Goal: Task Accomplishment & Management: Complete application form

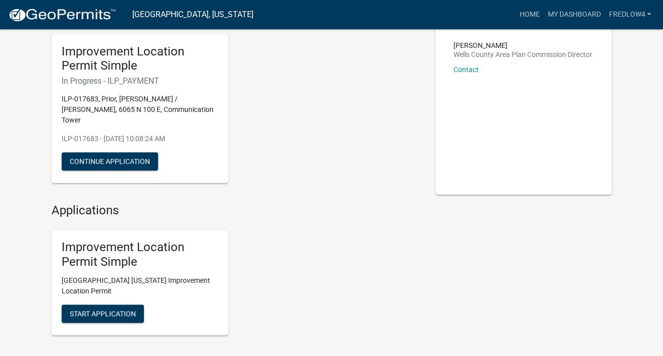
scroll to position [6, 0]
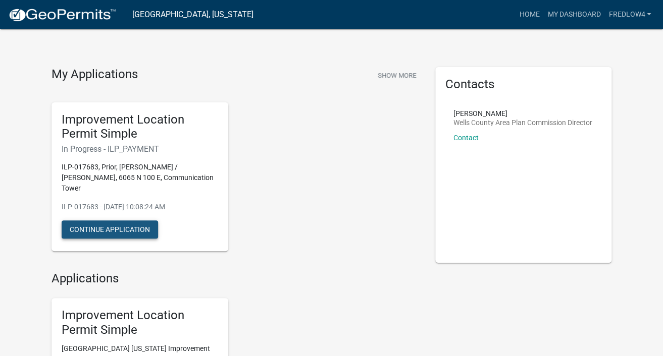
drag, startPoint x: 148, startPoint y: 223, endPoint x: 173, endPoint y: 230, distance: 25.2
click at [148, 223] on button "Continue Application" at bounding box center [110, 230] width 96 height 18
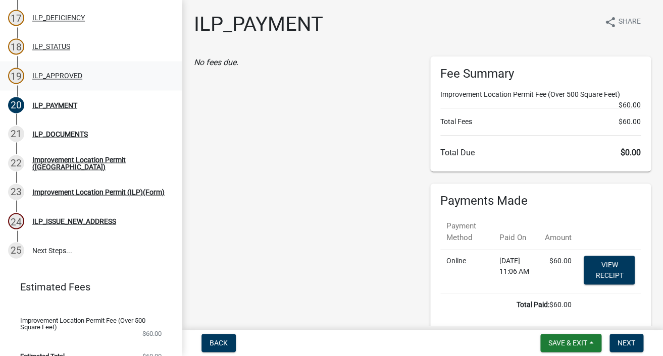
scroll to position [580, 0]
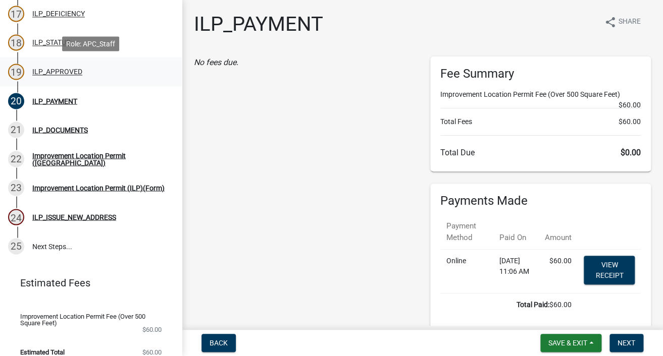
click at [59, 73] on div "ILP_APPROVED" at bounding box center [57, 71] width 50 height 7
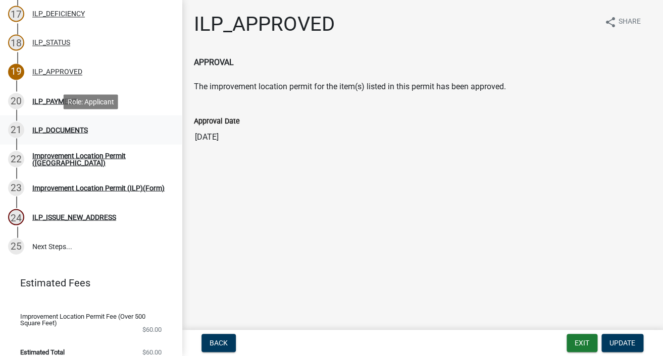
click at [56, 128] on div "ILP_DOCUMENTS" at bounding box center [60, 129] width 56 height 7
click at [54, 159] on div "Improvement Location Permit ([GEOGRAPHIC_DATA])" at bounding box center [98, 159] width 133 height 14
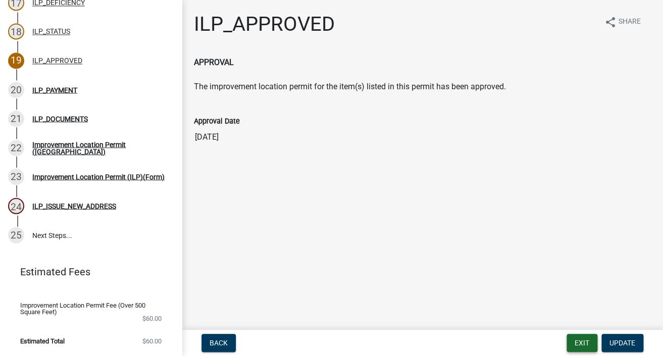
click at [588, 345] on button "Exit" at bounding box center [581, 343] width 31 height 18
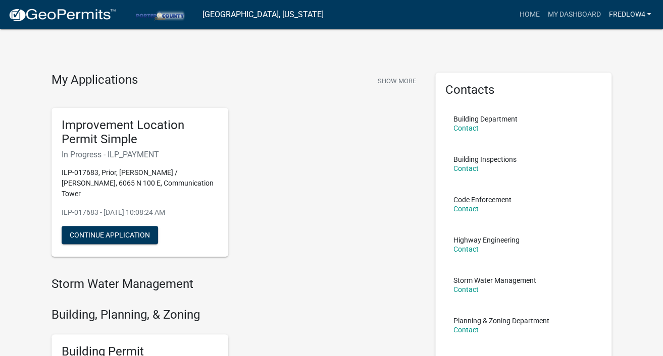
click at [638, 13] on link "fredlow4" at bounding box center [629, 14] width 50 height 19
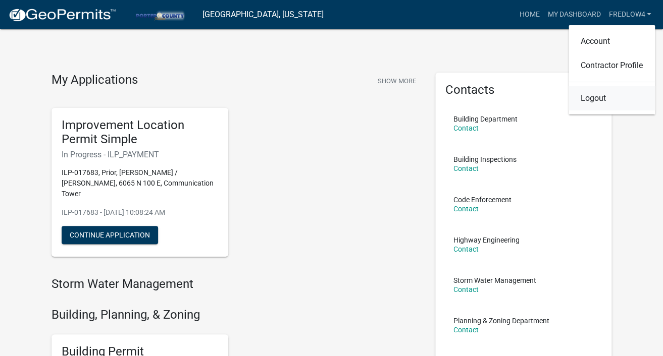
click at [594, 100] on link "Logout" at bounding box center [611, 98] width 86 height 24
